Goal: Task Accomplishment & Management: Use online tool/utility

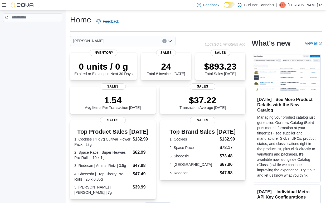
click at [2, 4] on icon at bounding box center [4, 5] width 4 height 4
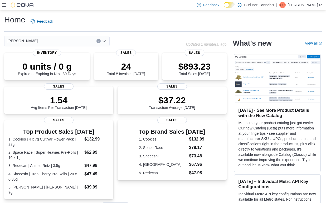
click at [1, 7] on div "Feedback Dark Mode Bud Bar Cannabis | SR [PERSON_NAME] R" at bounding box center [163, 5] width 326 height 10
click at [4, 5] on icon at bounding box center [4, 5] width 4 height 4
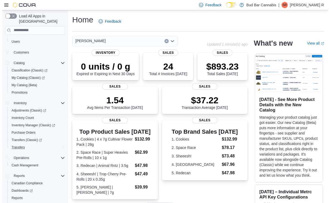
scroll to position [36, 0]
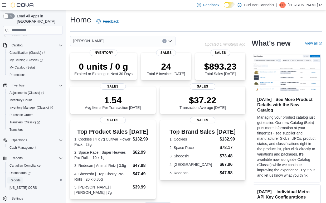
click at [11, 178] on span "Reports" at bounding box center [14, 180] width 11 height 4
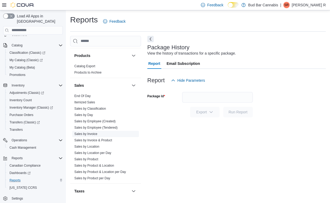
scroll to position [356, 0]
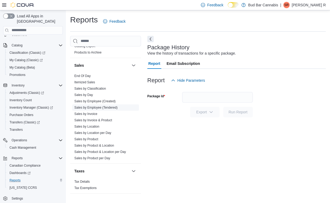
click at [84, 107] on link "Sales by Employee (Tendered)" at bounding box center [95, 108] width 43 height 4
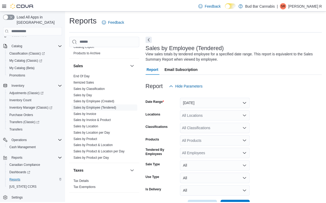
scroll to position [18, 0]
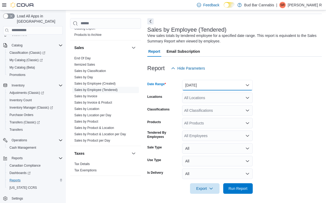
click at [198, 87] on button "[DATE]" at bounding box center [217, 85] width 71 height 11
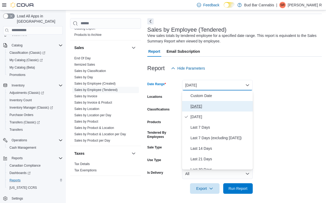
click at [195, 106] on span "[DATE]" at bounding box center [221, 106] width 60 height 6
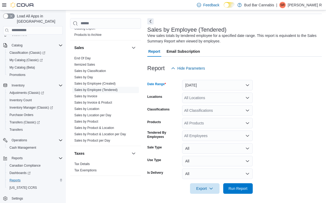
click at [213, 96] on div "All Locations" at bounding box center [217, 98] width 71 height 11
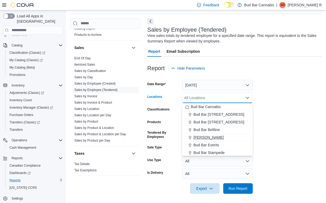
click at [208, 136] on span "[PERSON_NAME]" at bounding box center [209, 137] width 30 height 5
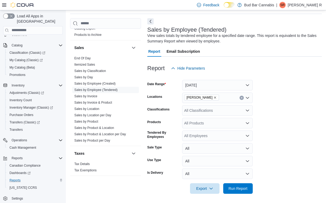
click at [287, 95] on form "Date Range [DATE] Locations [PERSON_NAME] Classifications All Classifications P…" at bounding box center [234, 134] width 175 height 120
click at [213, 175] on button "All" at bounding box center [217, 174] width 71 height 11
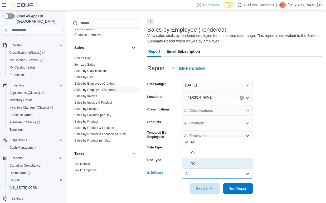
click at [202, 158] on button "No" at bounding box center [217, 163] width 71 height 11
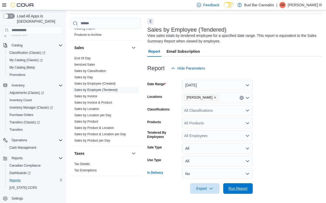
drag, startPoint x: 225, startPoint y: 187, endPoint x: 271, endPoint y: 125, distance: 77.4
click at [226, 187] on button "Run Report" at bounding box center [238, 188] width 30 height 11
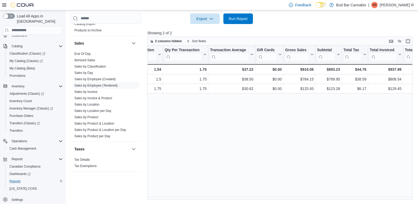
scroll to position [0, 120]
